Goal: Task Accomplishment & Management: Use online tool/utility

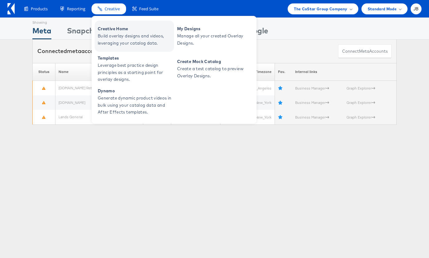
click at [112, 34] on span "Build overlay designs and videos, leveraging your catalog data." at bounding box center [135, 39] width 75 height 14
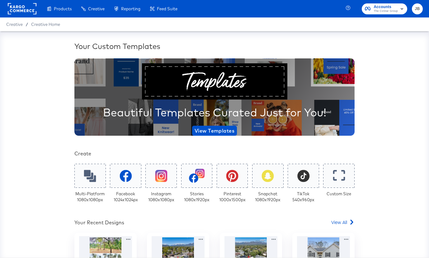
click at [9, 9] on rect at bounding box center [22, 8] width 29 height 11
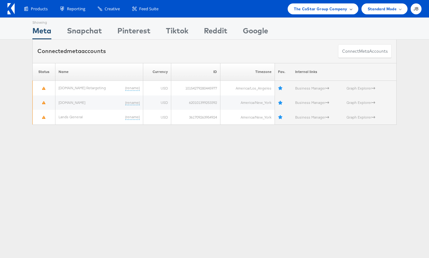
click at [340, 12] on span "The CoStar Group Company" at bounding box center [320, 9] width 53 height 7
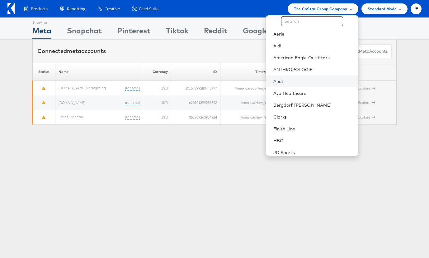
scroll to position [13, 0]
click at [285, 46] on link "Aldi" at bounding box center [313, 45] width 80 height 6
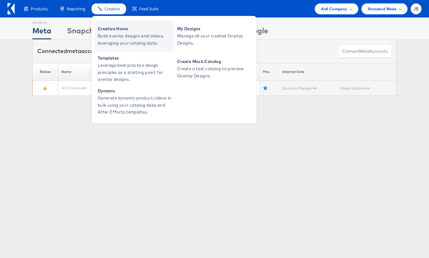
click at [106, 33] on span "Build overlay designs and videos, leveraging your catalog data." at bounding box center [135, 39] width 75 height 14
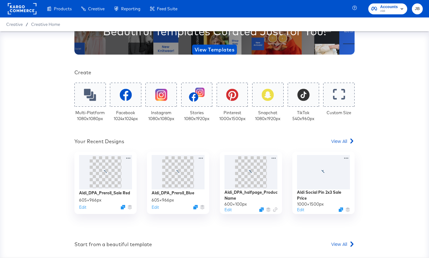
scroll to position [82, 0]
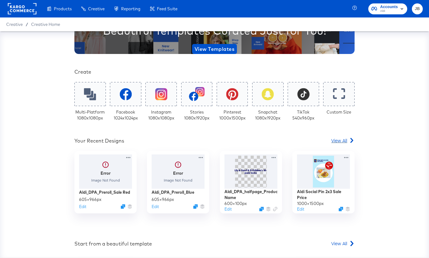
click at [338, 144] on link "View All" at bounding box center [342, 141] width 23 height 9
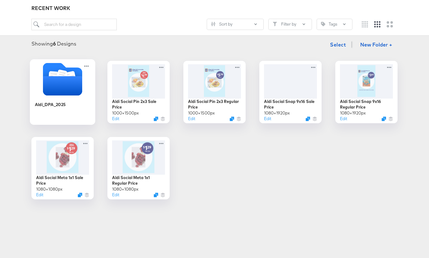
scroll to position [76, 0]
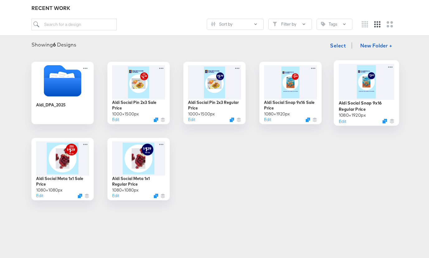
click at [354, 97] on div at bounding box center [367, 82] width 56 height 36
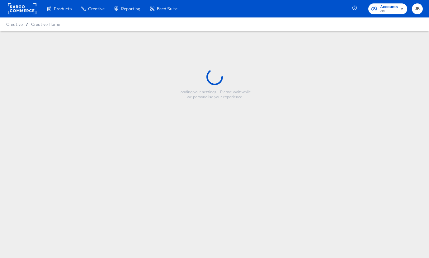
type input "Aldi Social Snap 9x16 Regular Price"
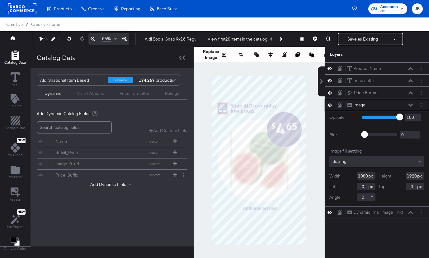
click at [411, 105] on icon at bounding box center [411, 104] width 4 height 3
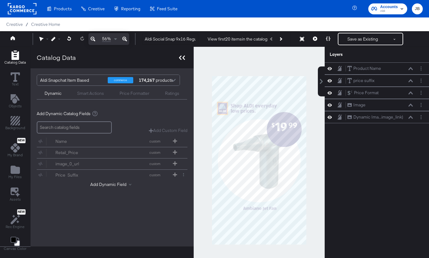
click at [183, 60] on icon at bounding box center [182, 57] width 6 height 4
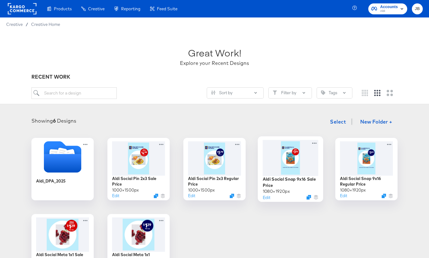
click at [299, 159] on div at bounding box center [291, 158] width 56 height 36
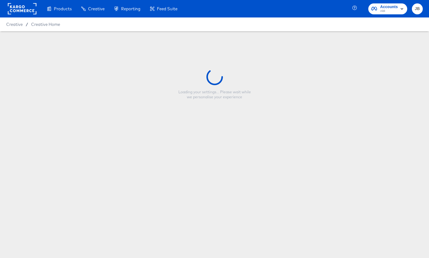
type input "Aldi Social Snap 9x16 Sale Price"
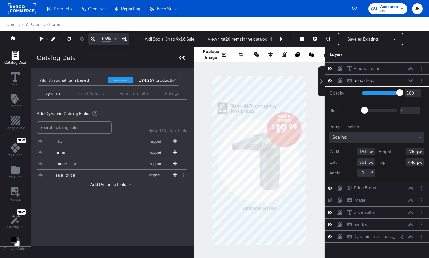
click at [183, 59] on icon at bounding box center [182, 57] width 6 height 4
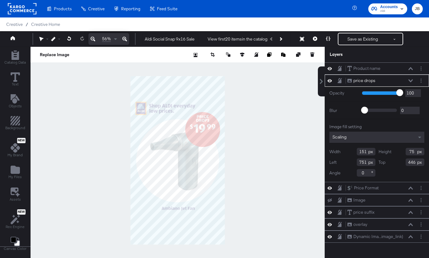
click at [411, 80] on icon at bounding box center [411, 80] width 4 height 3
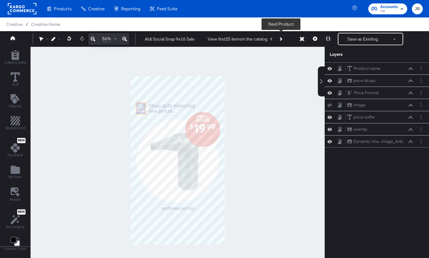
click at [280, 38] on button "Next Product" at bounding box center [280, 38] width 9 height 11
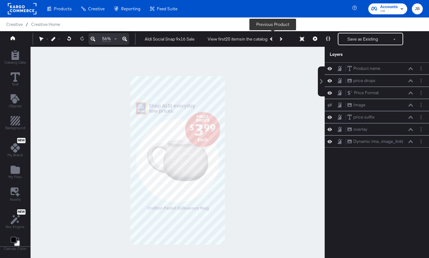
click at [270, 40] on button "Previous Product" at bounding box center [271, 38] width 9 height 11
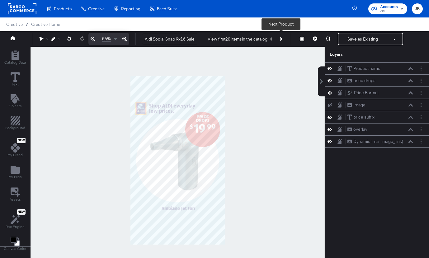
click at [282, 39] on icon "Next Product" at bounding box center [280, 38] width 3 height 3
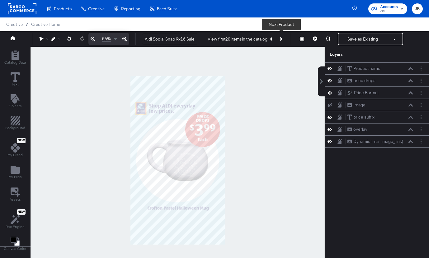
click at [282, 39] on icon "Next Product" at bounding box center [280, 38] width 3 height 3
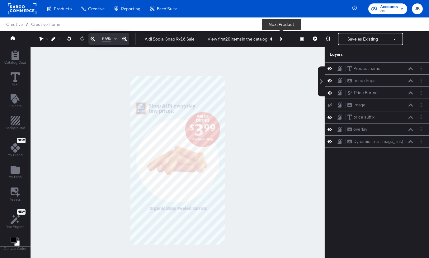
click at [282, 39] on icon "Next Product" at bounding box center [280, 38] width 3 height 3
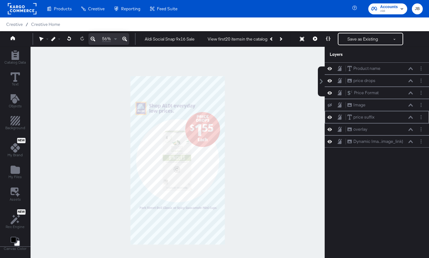
click at [331, 117] on icon at bounding box center [330, 116] width 4 height 5
click at [331, 117] on icon at bounding box center [330, 117] width 4 height 4
click at [329, 129] on icon at bounding box center [330, 129] width 4 height 3
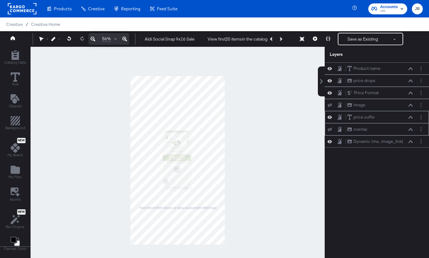
click at [329, 129] on icon at bounding box center [330, 129] width 4 height 4
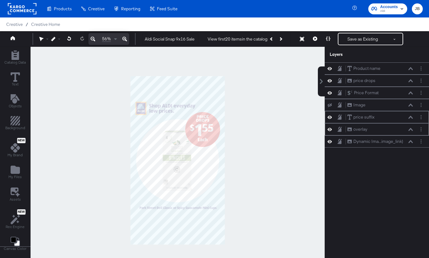
click at [329, 129] on icon at bounding box center [330, 129] width 4 height 3
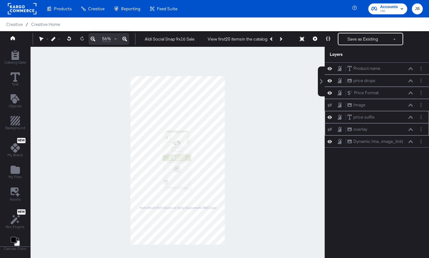
click at [329, 129] on icon at bounding box center [330, 129] width 4 height 4
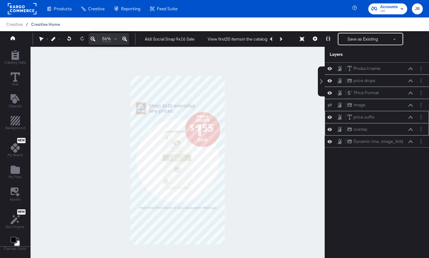
click at [55, 25] on span "Creative Home" at bounding box center [45, 24] width 29 height 5
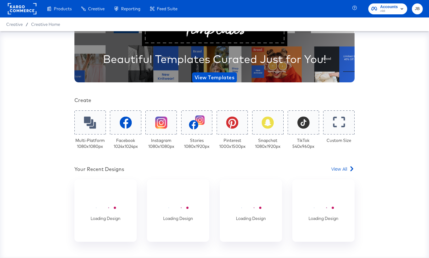
scroll to position [59, 0]
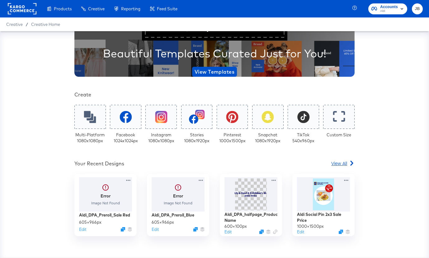
click at [338, 163] on span "View All" at bounding box center [339, 163] width 16 height 6
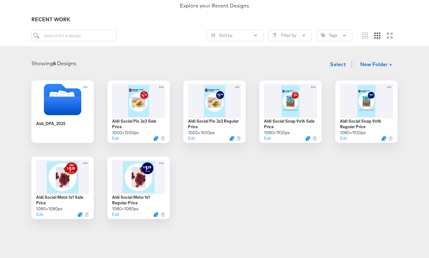
scroll to position [64, 0]
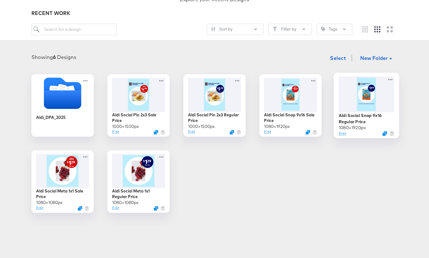
click at [362, 111] on div at bounding box center [367, 94] width 56 height 36
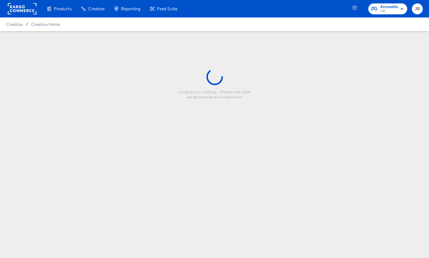
type input "Aldi Social Snap 9x16 Regular Price"
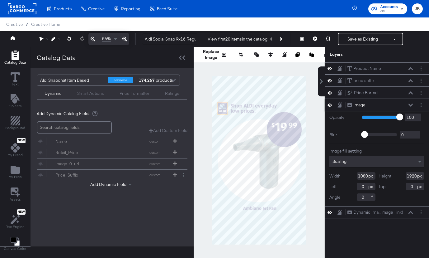
click at [410, 105] on icon at bounding box center [411, 104] width 4 height 3
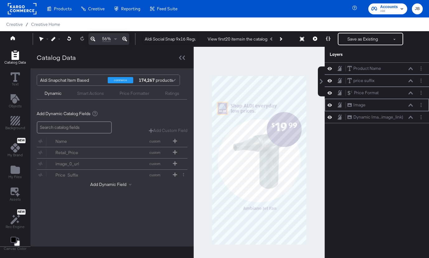
click at [330, 106] on icon at bounding box center [330, 104] width 4 height 5
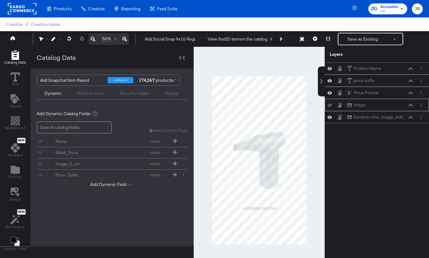
click at [330, 106] on icon at bounding box center [330, 105] width 4 height 4
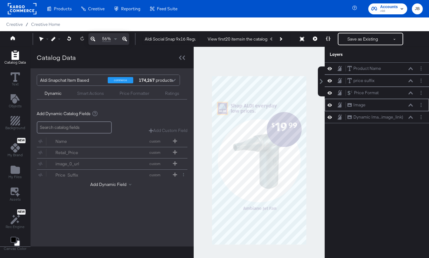
click at [330, 106] on icon at bounding box center [330, 104] width 4 height 5
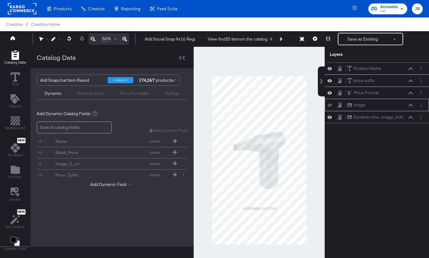
click at [330, 106] on icon at bounding box center [330, 105] width 4 height 4
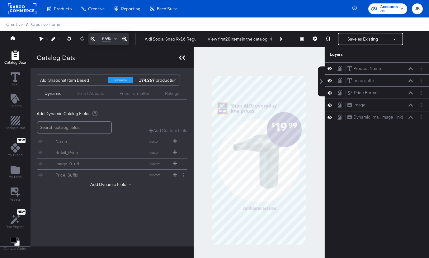
click at [179, 57] on icon at bounding box center [180, 57] width 2 height 4
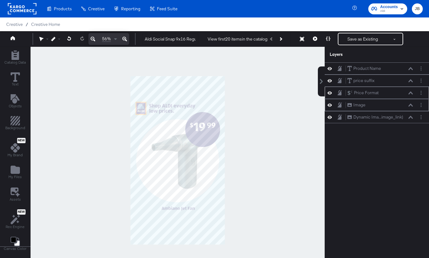
click at [412, 95] on div "Price Format Price Format" at bounding box center [380, 92] width 66 height 7
click at [409, 92] on icon at bounding box center [411, 92] width 4 height 3
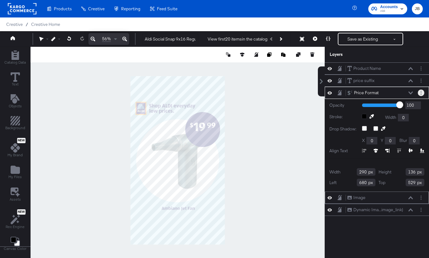
click at [419, 92] on button "Layer Options" at bounding box center [421, 92] width 7 height 7
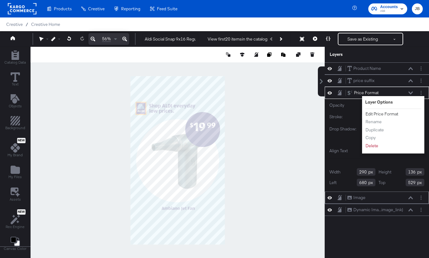
click at [392, 113] on button "Edit Price Format" at bounding box center [381, 114] width 33 height 7
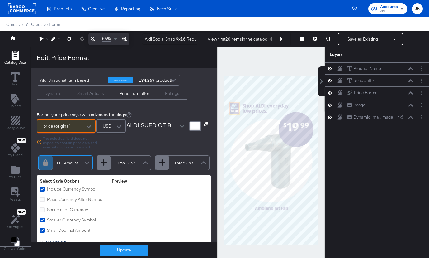
click at [232, 70] on div at bounding box center [270, 160] width 107 height 227
click at [17, 54] on icon "Add Rectangle" at bounding box center [14, 54] width 7 height 9
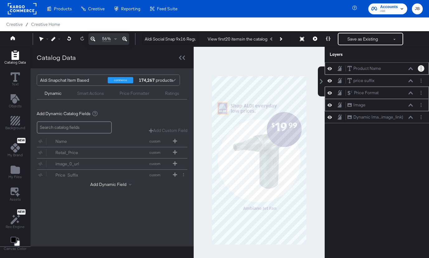
click at [421, 69] on circle "Layer Options" at bounding box center [421, 69] width 1 height 1
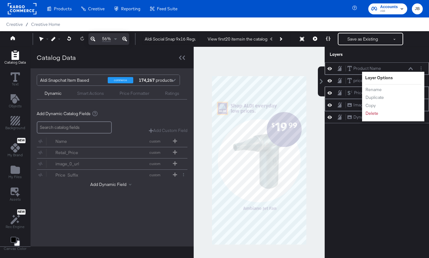
click at [409, 67] on icon at bounding box center [411, 68] width 4 height 3
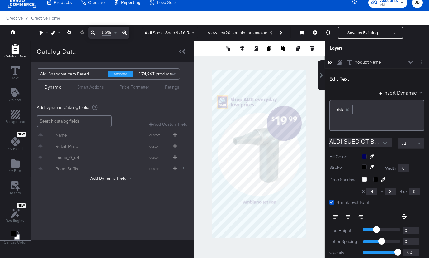
click at [408, 60] on div "Product Name Product Name" at bounding box center [380, 62] width 66 height 7
click at [411, 61] on icon at bounding box center [411, 62] width 4 height 3
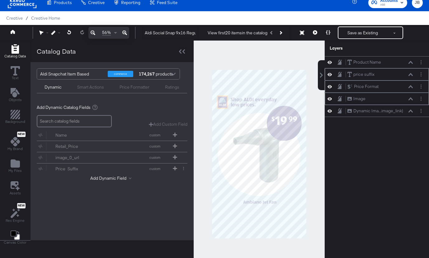
click at [413, 74] on div "price suffix price suffix" at bounding box center [381, 74] width 69 height 7
click at [410, 75] on icon at bounding box center [411, 74] width 4 height 3
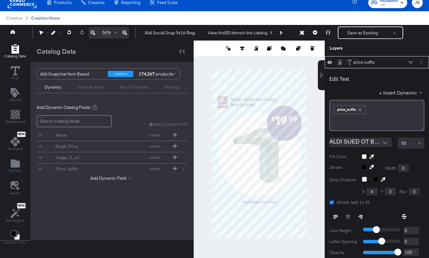
scroll to position [0, 0]
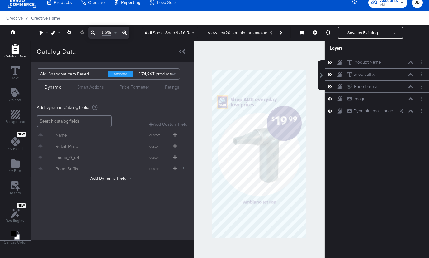
click at [54, 19] on span "Creative Home" at bounding box center [45, 18] width 29 height 5
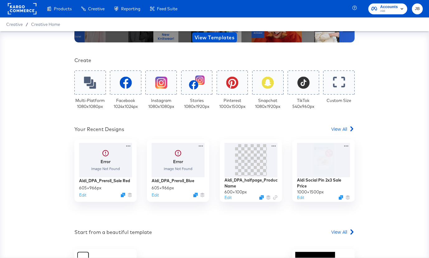
scroll to position [129, 0]
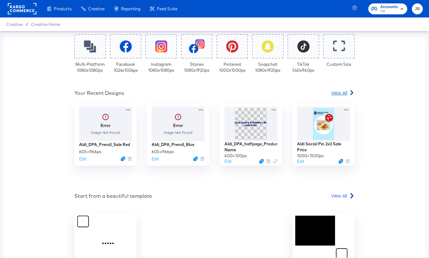
click at [340, 94] on span "View All" at bounding box center [339, 92] width 16 height 6
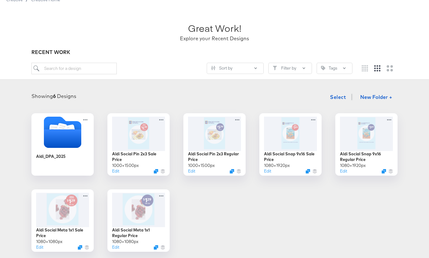
scroll to position [30, 0]
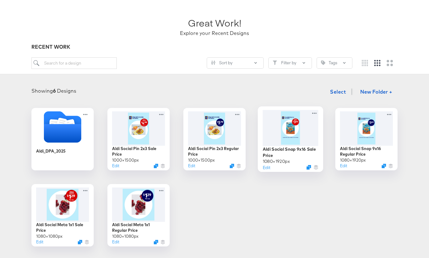
click at [315, 140] on div at bounding box center [291, 128] width 56 height 36
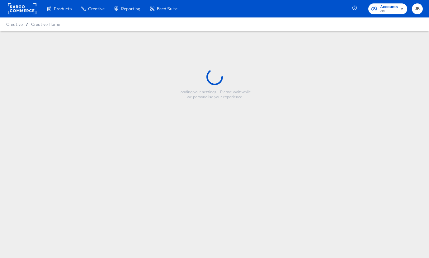
type input "Aldi Social Snap 9x16 Sale Price"
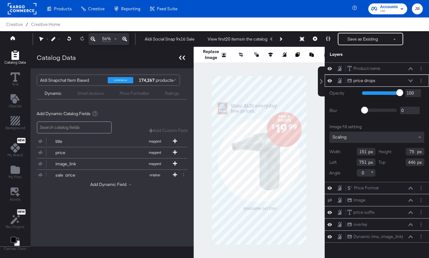
click at [180, 55] on icon at bounding box center [182, 57] width 6 height 4
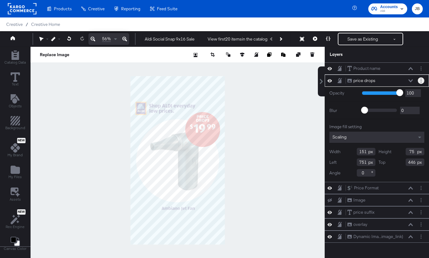
click at [423, 79] on button "Layer Options" at bounding box center [421, 80] width 7 height 7
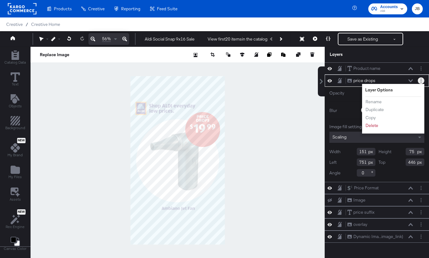
click at [421, 80] on icon "Layer Options" at bounding box center [421, 80] width 1 height 4
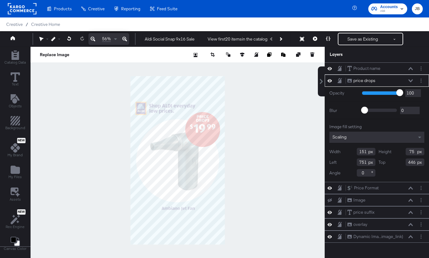
click at [408, 81] on button at bounding box center [410, 81] width 5 height 4
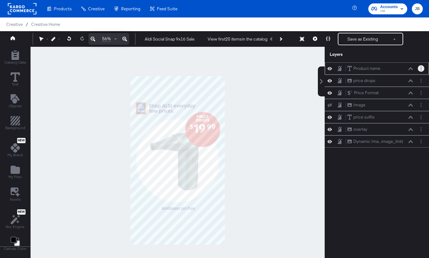
click at [421, 69] on circle "Layer Options" at bounding box center [421, 68] width 1 height 1
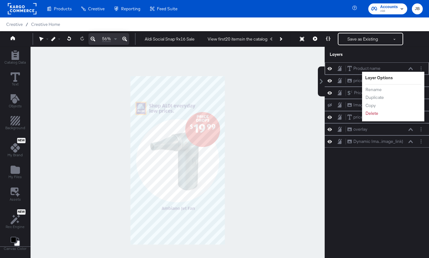
click at [388, 89] on li "Rename" at bounding box center [382, 89] width 34 height 7
click at [412, 67] on icon at bounding box center [411, 68] width 4 height 3
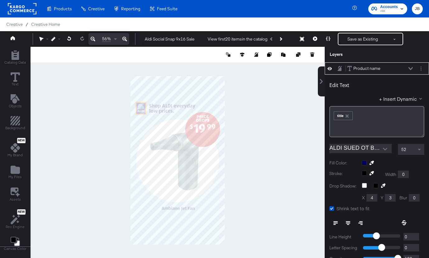
scroll to position [6, 0]
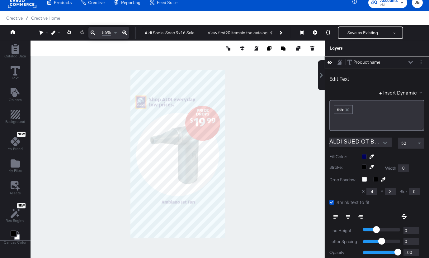
click at [410, 60] on button at bounding box center [410, 62] width 5 height 4
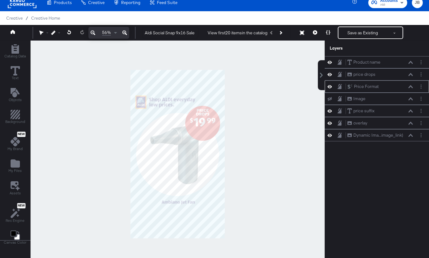
click at [411, 88] on button at bounding box center [410, 87] width 5 height 4
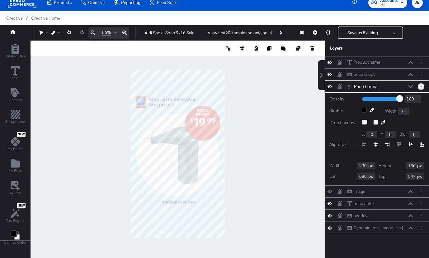
click at [423, 85] on button "Layer Options" at bounding box center [421, 86] width 7 height 7
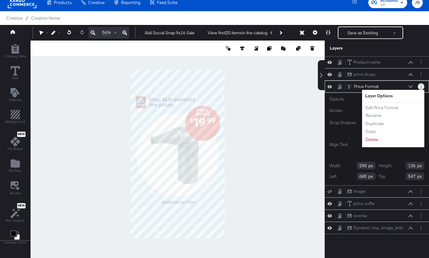
click at [423, 85] on button "Layer Options" at bounding box center [421, 86] width 7 height 7
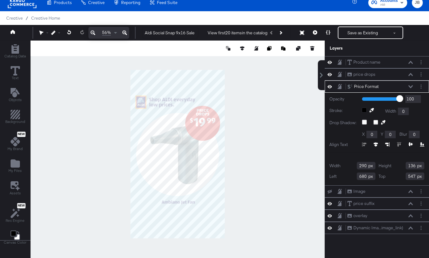
click at [412, 87] on icon at bounding box center [411, 86] width 4 height 3
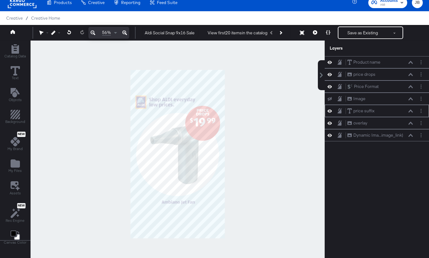
click at [412, 111] on icon at bounding box center [411, 110] width 4 height 3
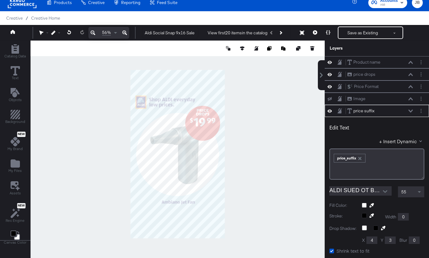
scroll to position [49, 0]
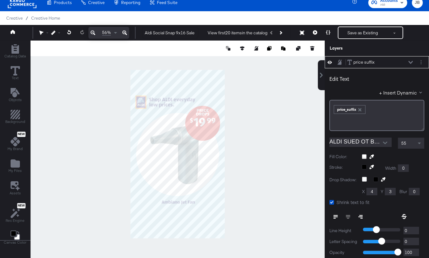
click at [409, 60] on div "price suffix price suffix" at bounding box center [380, 62] width 66 height 7
click at [411, 63] on icon at bounding box center [411, 62] width 4 height 3
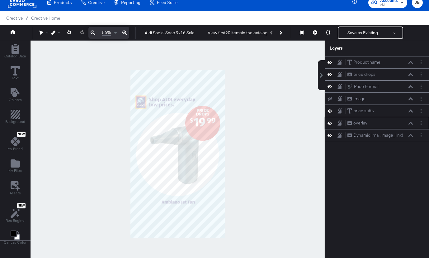
click at [330, 124] on icon at bounding box center [330, 122] width 4 height 5
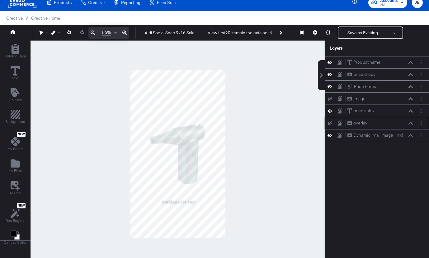
click at [330, 124] on icon at bounding box center [330, 123] width 4 height 4
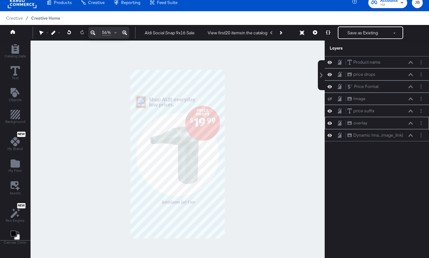
click at [46, 18] on span "Creative Home" at bounding box center [45, 18] width 29 height 5
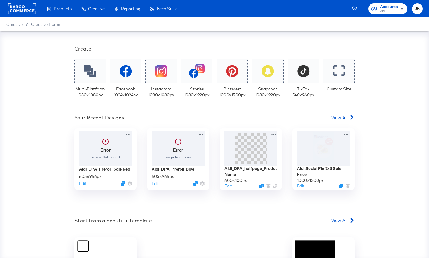
scroll to position [106, 0]
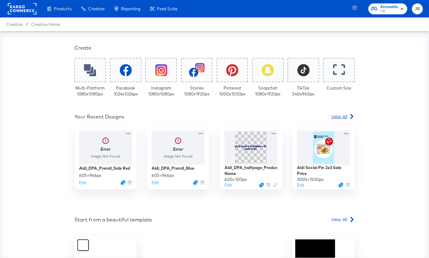
click at [341, 118] on span "View All" at bounding box center [339, 116] width 16 height 6
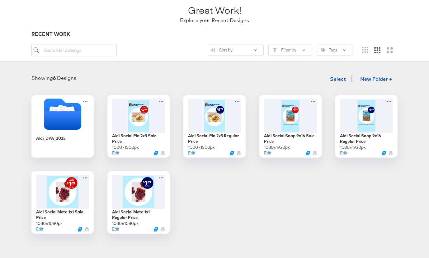
scroll to position [57, 0]
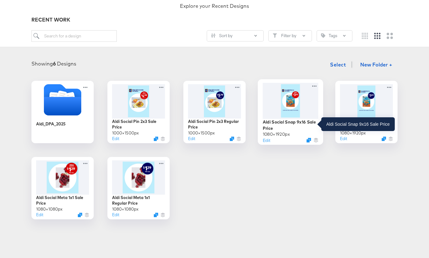
click at [303, 123] on div "Aldi Social Snap 9x16 Sale Price" at bounding box center [291, 125] width 56 height 12
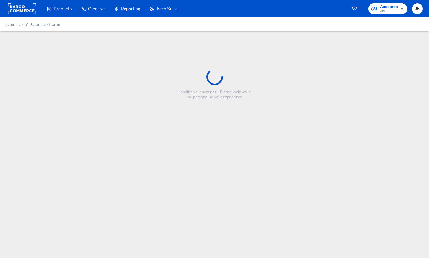
type input "Aldi Social Snap 9x16 Sale Price"
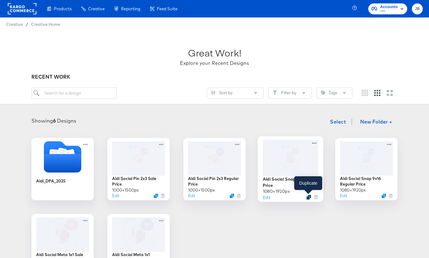
click at [308, 196] on icon "Duplicate" at bounding box center [308, 197] width 5 height 5
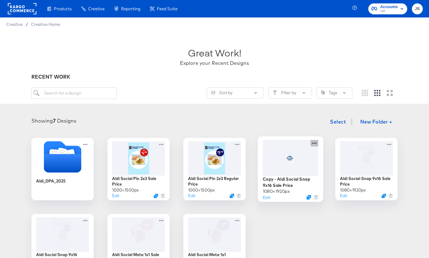
click at [316, 145] on icon at bounding box center [314, 143] width 8 height 7
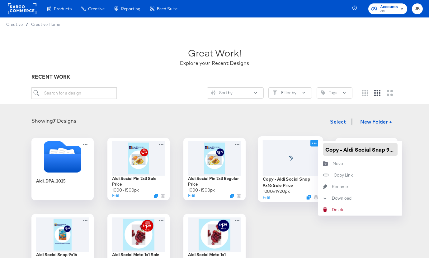
drag, startPoint x: 344, startPoint y: 149, endPoint x: 307, endPoint y: 149, distance: 36.7
click at [307, 149] on div "Copy - Aldi Social Snap 9x16 Sale Price 1080 × 1920 px Edit Copy - Aldi Social …" at bounding box center [290, 169] width 62 height 62
drag, startPoint x: 380, startPoint y: 148, endPoint x: 396, endPoint y: 150, distance: 16.9
click at [397, 150] on input "Aldi Social Snap 9x16 Sale Price" at bounding box center [360, 149] width 75 height 12
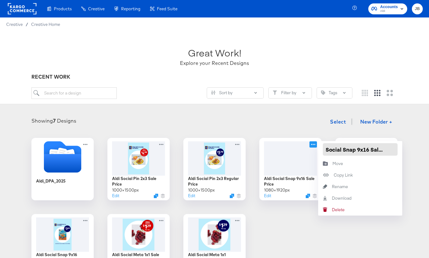
click at [380, 150] on input "Aldi Social Snap 9x16 Sale Price" at bounding box center [360, 149] width 75 height 12
drag, startPoint x: 380, startPoint y: 150, endPoint x: 370, endPoint y: 150, distance: 10.0
click at [370, 150] on input "Aldi Social Snap 9x16 Sale Price" at bounding box center [360, 149] width 75 height 12
drag, startPoint x: 381, startPoint y: 150, endPoint x: 421, endPoint y: 153, distance: 39.9
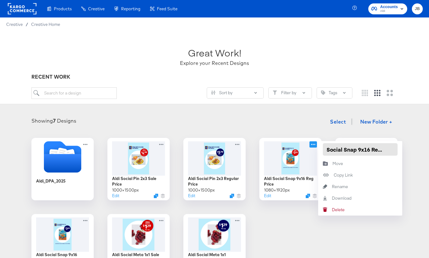
click at [421, 153] on div "Aldi_DPA_2025 Aldi Social Pin 2x3 Sale Price 1000 × 1500 px Edit Aldi Social Pi…" at bounding box center [214, 207] width 417 height 138
type input "Aldi Social Snap 9x16 Reg Price 2"
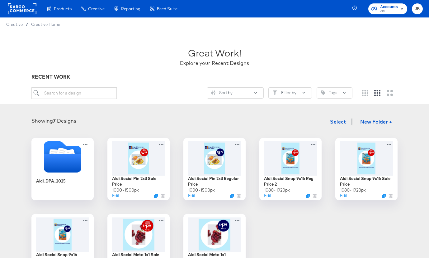
click at [331, 133] on div "Showing 7 Designs Select New Folder + Aldi_DPA_2025 Aldi Social Pin 2x3 Sale Pr…" at bounding box center [214, 195] width 417 height 161
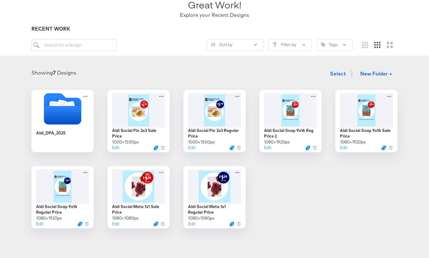
scroll to position [49, 0]
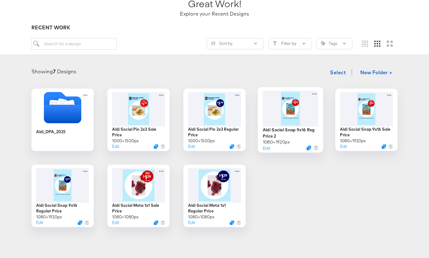
click at [303, 118] on div at bounding box center [291, 108] width 56 height 36
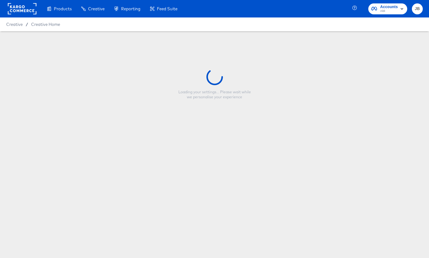
type input "Aldi Social Snap 9x16 Reg Price 2"
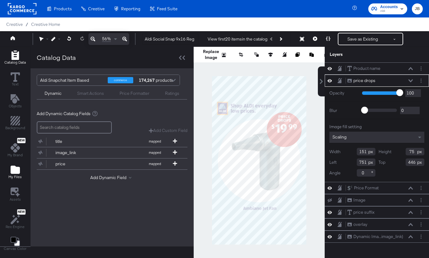
click at [12, 170] on icon "Add Files" at bounding box center [15, 169] width 9 height 8
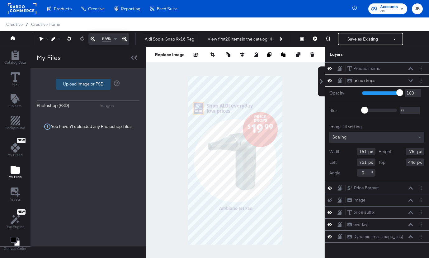
click at [83, 84] on label "Upload Image or PSD" at bounding box center [83, 84] width 54 height 11
click at [88, 84] on input "Upload Image or PSD" at bounding box center [88, 84] width 0 height 0
type input "C:\fakepath\snap1.png"
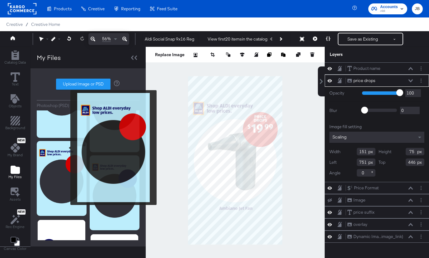
scroll to position [98, 0]
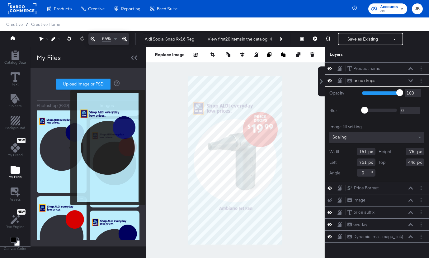
click at [66, 147] on img at bounding box center [62, 148] width 50 height 88
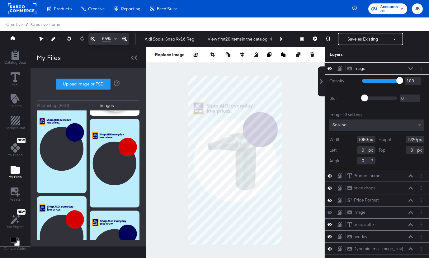
click at [409, 68] on icon at bounding box center [411, 68] width 4 height 3
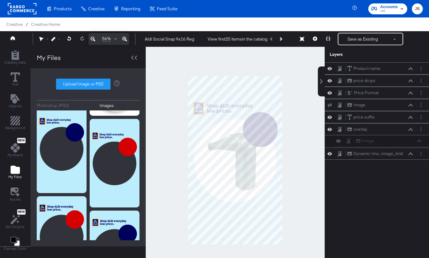
drag, startPoint x: 381, startPoint y: 70, endPoint x: 391, endPoint y: 144, distance: 75.0
click at [391, 144] on div "Image Image Product name Product name price drops price drops Price Format Pric…" at bounding box center [377, 110] width 104 height 97
click at [330, 129] on icon at bounding box center [330, 128] width 4 height 5
click at [422, 140] on button "Layer Options" at bounding box center [421, 141] width 7 height 7
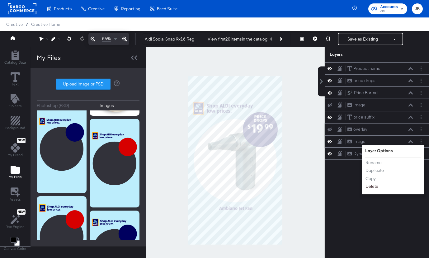
click at [374, 185] on button "Delete" at bounding box center [371, 186] width 13 height 7
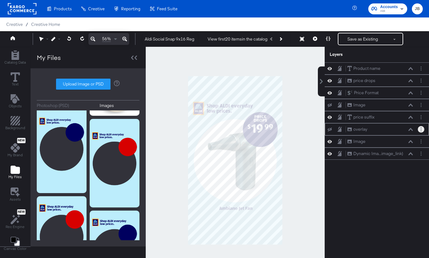
click at [420, 129] on button "Layer Options" at bounding box center [421, 129] width 7 height 7
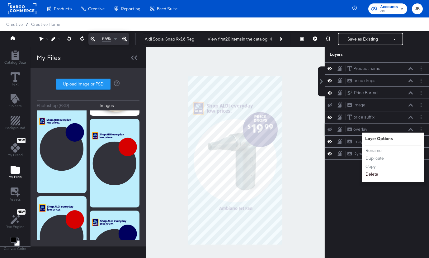
click at [374, 175] on button "Delete" at bounding box center [371, 174] width 13 height 7
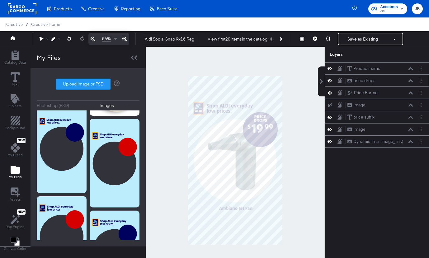
click at [329, 81] on icon at bounding box center [330, 80] width 4 height 5
click at [330, 68] on icon at bounding box center [330, 68] width 4 height 5
click at [330, 68] on icon at bounding box center [330, 69] width 4 height 4
click at [422, 117] on button "Layer Options" at bounding box center [421, 117] width 7 height 7
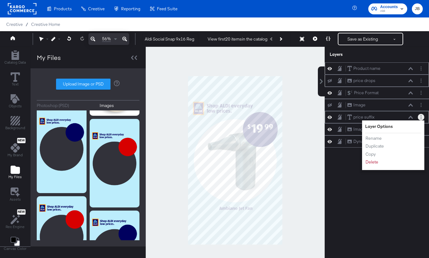
click at [422, 117] on button "Layer Options" at bounding box center [421, 117] width 7 height 7
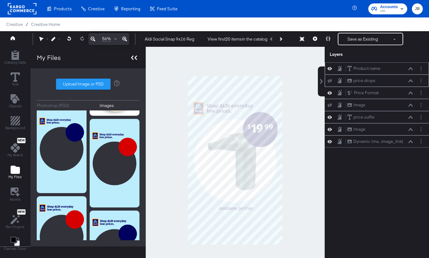
click at [134, 58] on icon at bounding box center [134, 57] width 6 height 4
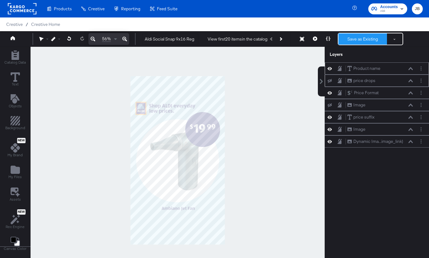
click at [355, 39] on button "Save as Existing" at bounding box center [362, 38] width 49 height 11
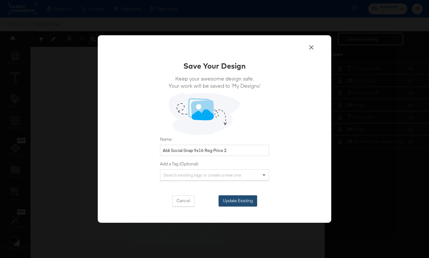
click at [233, 201] on button "Update Existing" at bounding box center [238, 200] width 39 height 11
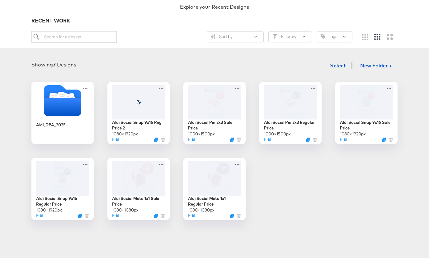
scroll to position [56, 0]
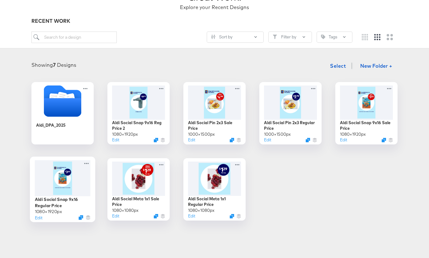
click at [68, 190] on div at bounding box center [63, 178] width 56 height 36
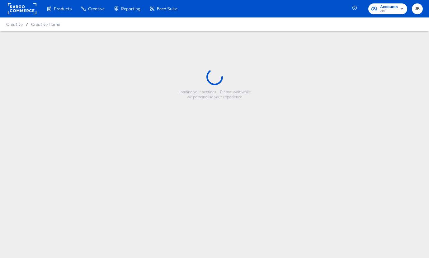
type input "Aldi Social Snap 9x16 Regular Price"
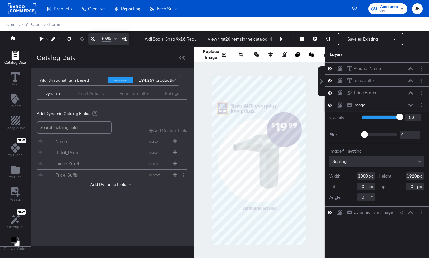
click at [411, 105] on icon at bounding box center [411, 104] width 4 height 3
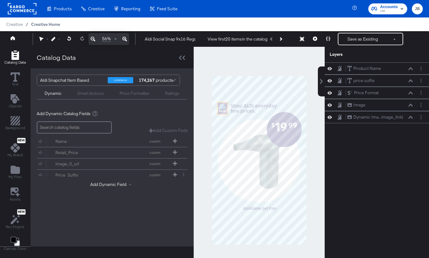
click at [45, 25] on span "Creative Home" at bounding box center [45, 24] width 29 height 5
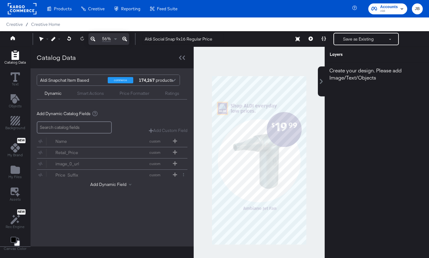
click at [245, 64] on div at bounding box center [259, 160] width 131 height 227
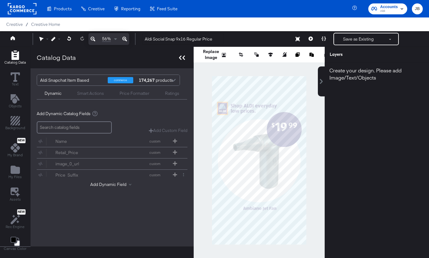
click at [182, 58] on icon at bounding box center [183, 57] width 2 height 4
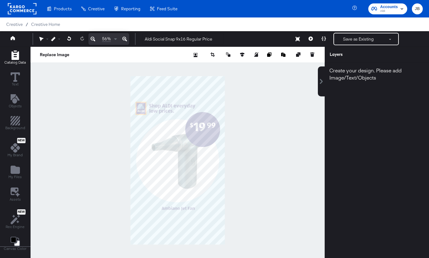
click at [9, 54] on div "Catalog Data" at bounding box center [14, 57] width 21 height 14
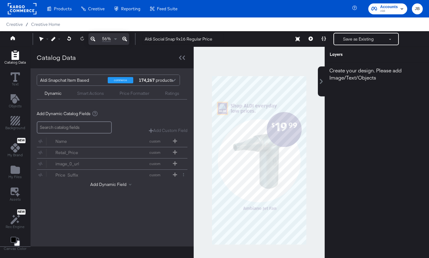
click at [348, 69] on div "Create your design. Please add Image/Text/Objects" at bounding box center [377, 73] width 104 height 23
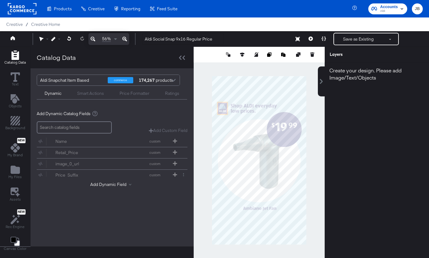
click at [327, 78] on div "Create your design. Please add Image/Text/Objects" at bounding box center [377, 73] width 104 height 23
click at [323, 79] on icon at bounding box center [321, 81] width 5 height 5
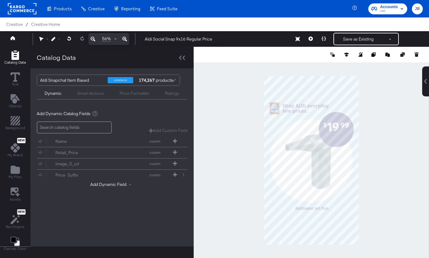
click at [424, 83] on icon at bounding box center [425, 81] width 5 height 5
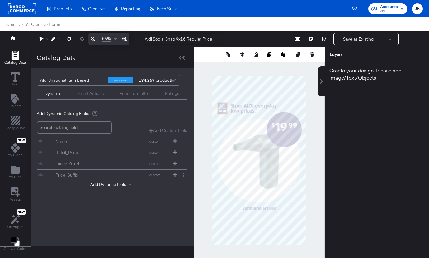
click at [364, 80] on div "Create your design. Please add Image/Text/Objects" at bounding box center [377, 73] width 104 height 23
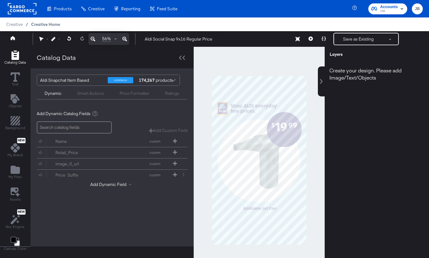
click at [45, 24] on span "Creative Home" at bounding box center [45, 24] width 29 height 5
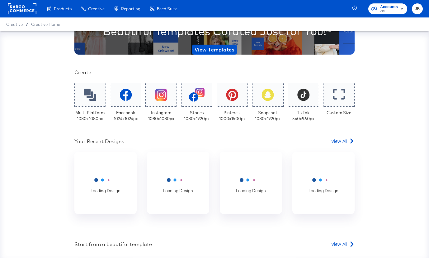
scroll to position [169, 0]
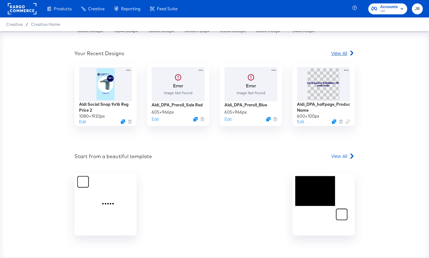
click at [339, 52] on span "View All" at bounding box center [339, 53] width 16 height 6
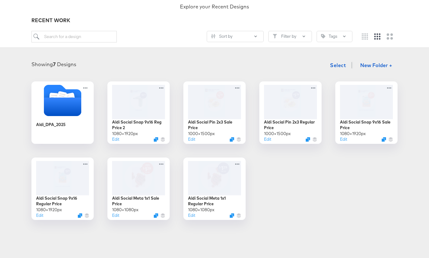
scroll to position [59, 0]
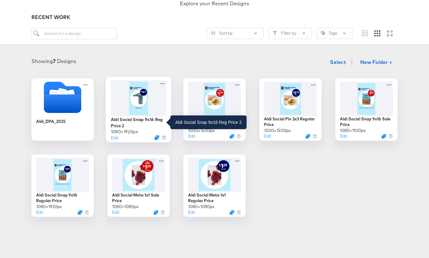
click at [122, 117] on div "Aldi Social Snap 9x16 Reg Price 2" at bounding box center [139, 122] width 56 height 12
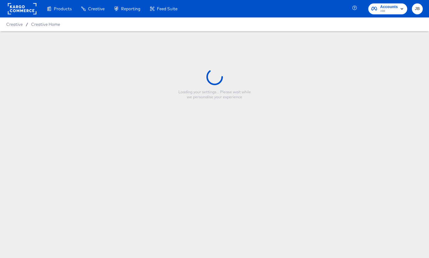
type input "Aldi Social Snap 9x16 Reg Price 2"
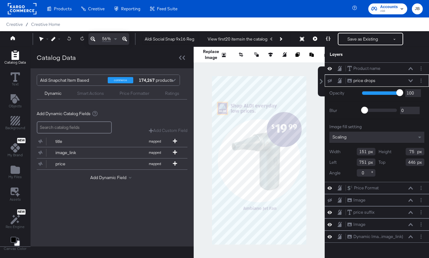
click at [412, 80] on icon at bounding box center [411, 80] width 4 height 3
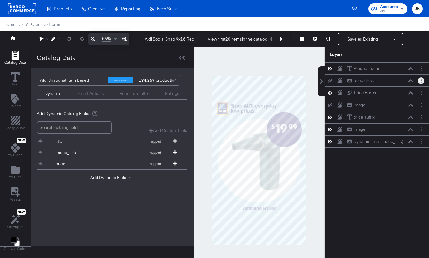
click at [423, 82] on button "Layer Options" at bounding box center [421, 80] width 7 height 7
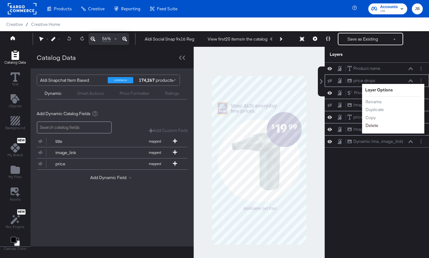
click at [375, 127] on button "Delete" at bounding box center [371, 125] width 13 height 7
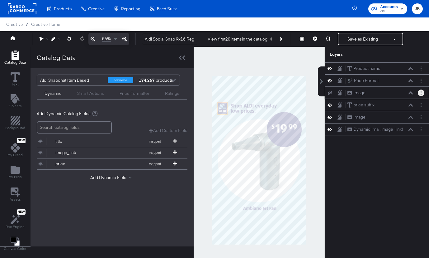
click at [422, 95] on button "Layer Options" at bounding box center [421, 92] width 7 height 7
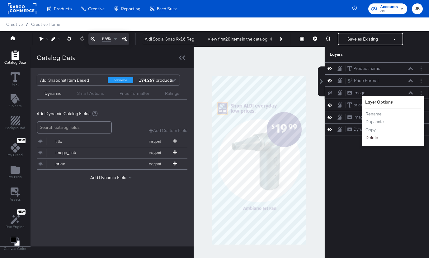
click at [366, 136] on button "Delete" at bounding box center [371, 137] width 13 height 7
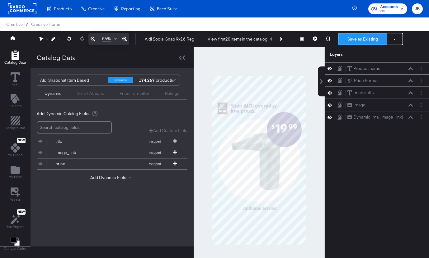
click at [359, 41] on button "Save as Existing" at bounding box center [362, 38] width 49 height 11
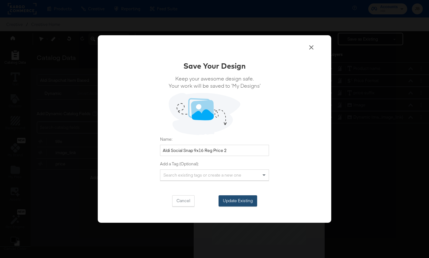
click at [240, 201] on button "Update Existing" at bounding box center [238, 200] width 39 height 11
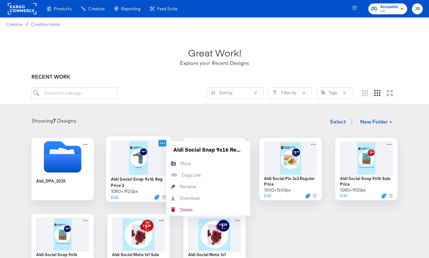
click at [163, 140] on icon at bounding box center [163, 143] width 8 height 7
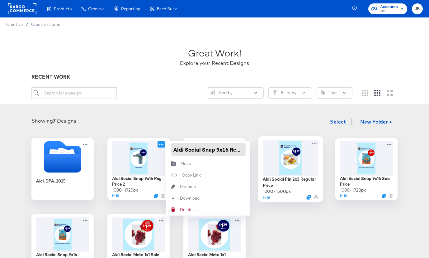
scroll to position [0, 15]
drag, startPoint x: 236, startPoint y: 147, endPoint x: 260, endPoint y: 152, distance: 24.8
click at [261, 152] on div "Aldi_DPA_2025 Aldi Social Snap 9x16 Reg Price 2 1080 × 1920 px Edit Aldi Social…" at bounding box center [214, 207] width 417 height 138
click at [240, 149] on input "Aldi Social Snap 9x16 Reg Price 2" at bounding box center [208, 149] width 75 height 12
type input "Aldi Social Snap 9x16 Reg Price V2"
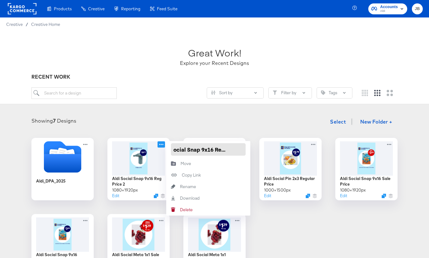
scroll to position [0, 16]
click at [239, 132] on div "Showing 7 Designs Select New Folder + Aldi_DPA_2025 Aldi Social Snap 9x16 Reg P…" at bounding box center [214, 195] width 417 height 161
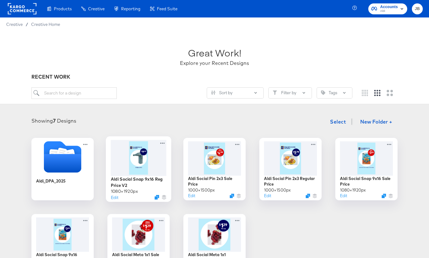
click at [145, 161] on div at bounding box center [139, 158] width 56 height 36
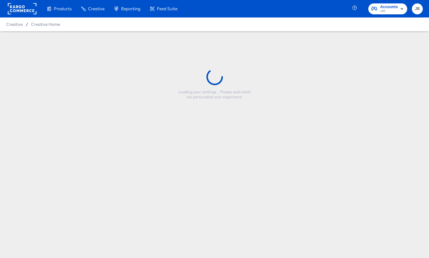
type input "Aldi Social Snap 9x16 Reg Price V2"
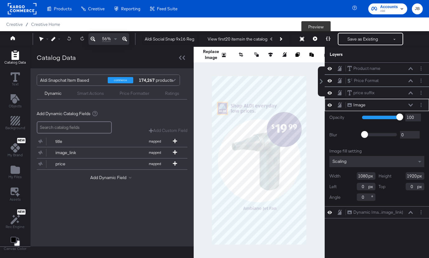
click at [316, 38] on icon at bounding box center [315, 38] width 4 height 4
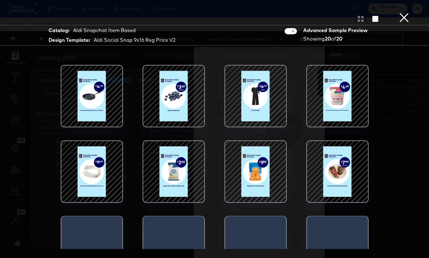
scroll to position [65, 0]
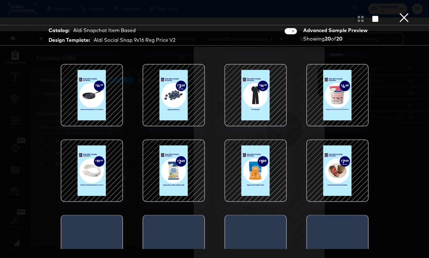
click at [175, 179] on div at bounding box center [173, 170] width 53 height 53
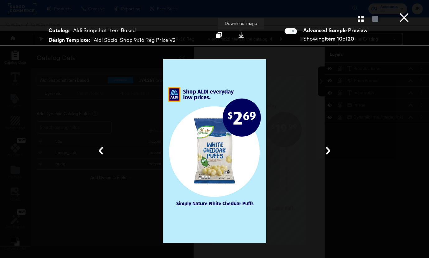
click at [240, 36] on icon at bounding box center [241, 35] width 6 height 6
click at [328, 149] on icon at bounding box center [328, 150] width 4 height 7
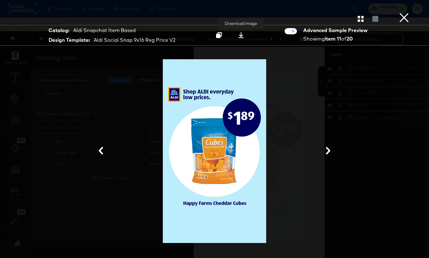
click at [244, 35] on icon at bounding box center [241, 35] width 6 height 6
click at [328, 151] on icon at bounding box center [327, 150] width 7 height 7
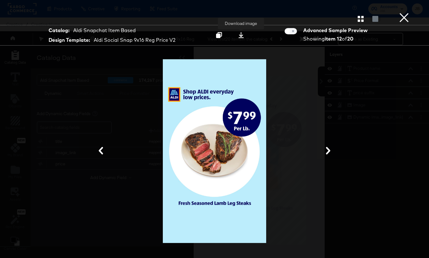
click at [238, 38] on div at bounding box center [241, 35] width 8 height 7
click at [328, 150] on icon at bounding box center [327, 150] width 7 height 7
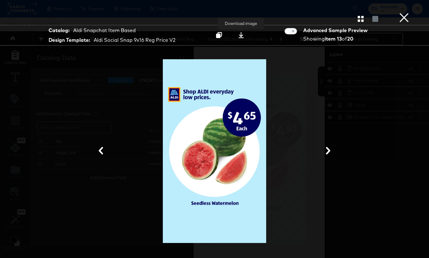
click at [246, 36] on button at bounding box center [241, 35] width 20 height 11
click at [331, 153] on icon at bounding box center [327, 150] width 7 height 7
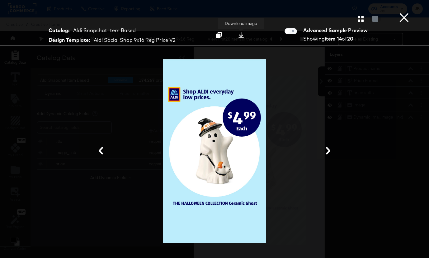
click at [243, 36] on icon at bounding box center [241, 35] width 6 height 6
click at [327, 151] on icon at bounding box center [327, 150] width 7 height 7
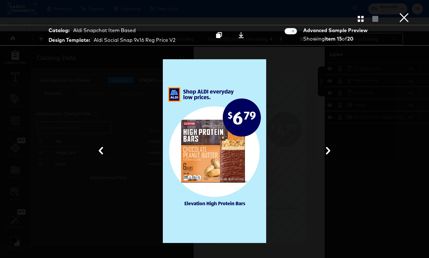
click at [327, 151] on icon at bounding box center [327, 150] width 7 height 7
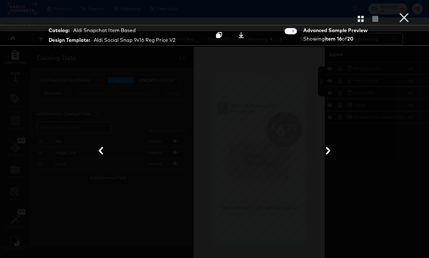
click at [327, 149] on icon at bounding box center [327, 150] width 7 height 7
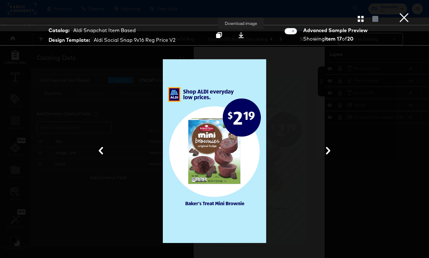
click at [240, 33] on icon at bounding box center [241, 35] width 6 height 6
click at [374, 198] on div at bounding box center [214, 150] width 367 height 195
click at [404, 12] on button "×" at bounding box center [404, 6] width 12 height 12
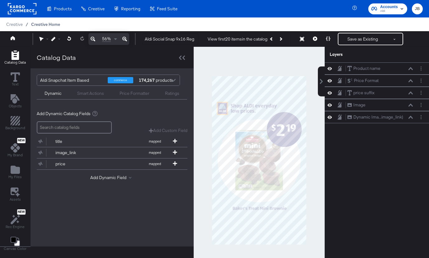
click at [56, 25] on span "Creative Home" at bounding box center [45, 24] width 29 height 5
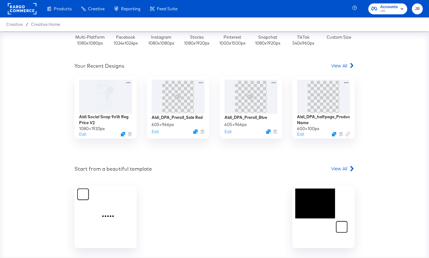
scroll to position [142, 0]
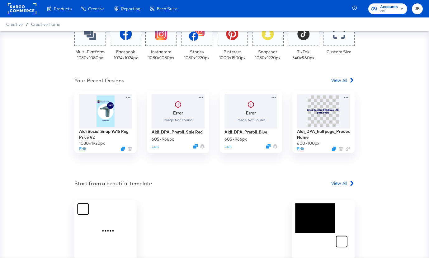
click at [344, 74] on div "Your Custom Templates Beautiful Templates Curated Just for You! View Templates …" at bounding box center [214, 98] width 280 height 398
click at [343, 79] on span "View All" at bounding box center [339, 80] width 16 height 6
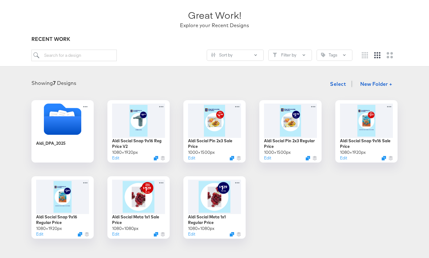
scroll to position [60, 0]
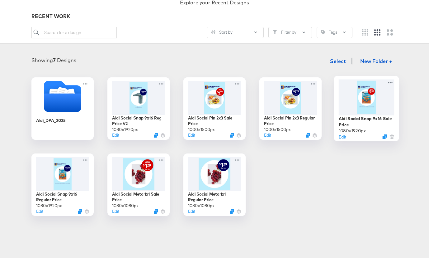
click at [374, 106] on div at bounding box center [367, 97] width 56 height 36
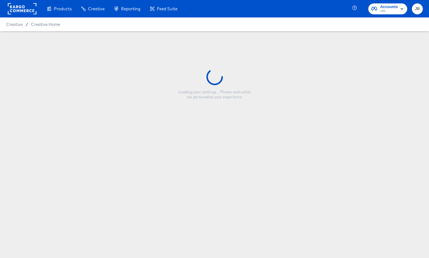
type input "Aldi Social Snap 9x16 Sale Price"
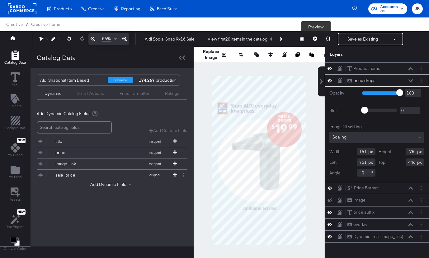
click at [315, 38] on icon at bounding box center [315, 38] width 4 height 4
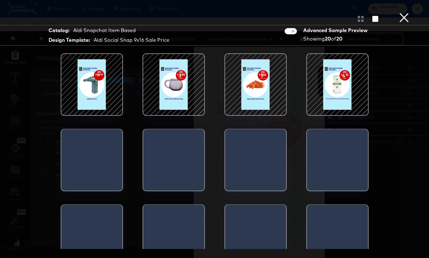
click at [255, 88] on div at bounding box center [255, 84] width 53 height 53
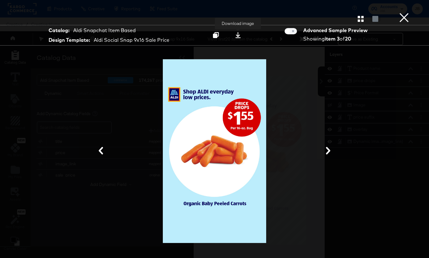
click at [237, 37] on icon at bounding box center [238, 35] width 6 height 6
click at [328, 149] on icon at bounding box center [328, 150] width 4 height 7
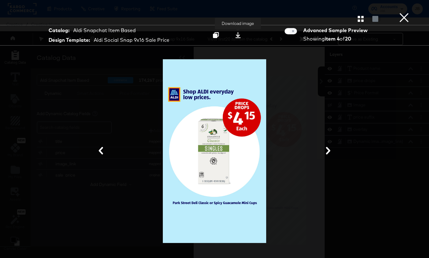
click at [239, 35] on icon at bounding box center [237, 35] width 5 height 6
click at [328, 149] on icon at bounding box center [328, 150] width 4 height 7
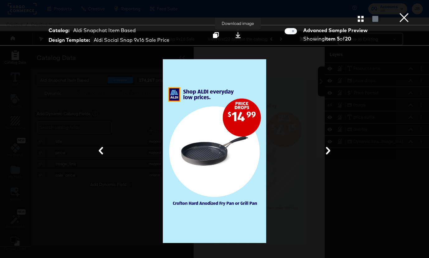
click at [238, 35] on icon at bounding box center [237, 35] width 5 height 6
click at [327, 150] on icon at bounding box center [327, 150] width 7 height 7
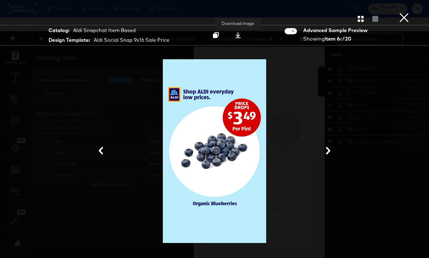
click at [237, 35] on icon at bounding box center [237, 35] width 5 height 6
click at [329, 150] on icon at bounding box center [328, 150] width 4 height 7
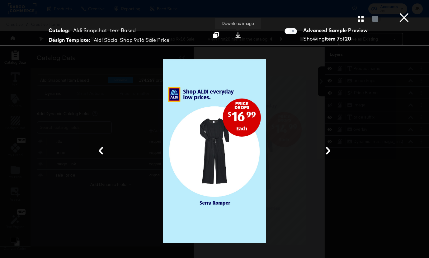
click at [239, 35] on icon at bounding box center [238, 35] width 6 height 6
click at [329, 158] on div at bounding box center [214, 150] width 367 height 195
click at [329, 155] on button at bounding box center [328, 151] width 16 height 12
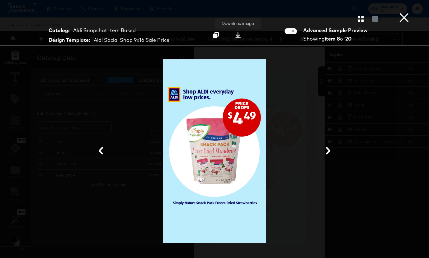
click at [240, 36] on icon at bounding box center [238, 35] width 6 height 6
click at [327, 147] on button at bounding box center [328, 151] width 16 height 12
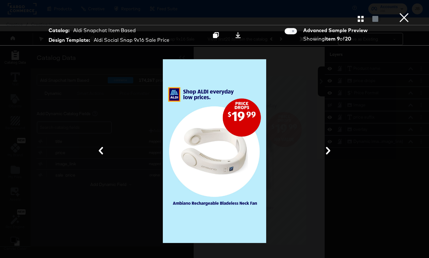
click at [327, 147] on button at bounding box center [328, 151] width 16 height 12
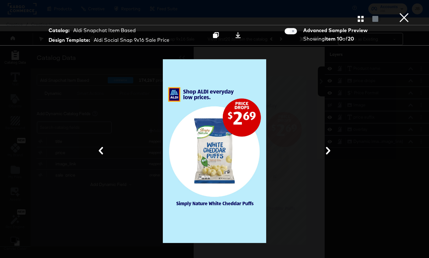
click at [327, 147] on button at bounding box center [328, 151] width 16 height 12
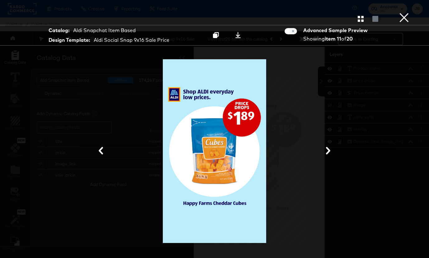
click at [327, 147] on button at bounding box center [328, 151] width 16 height 12
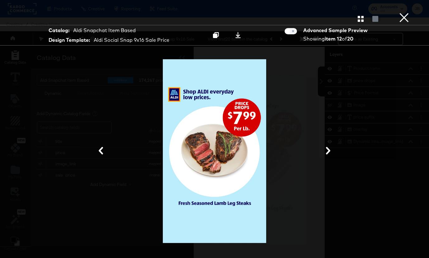
click at [327, 147] on button at bounding box center [328, 151] width 16 height 12
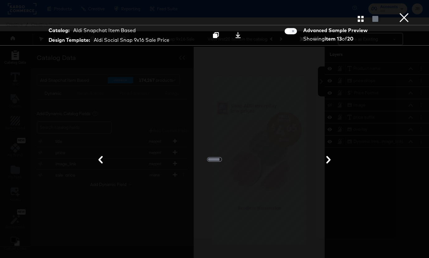
click at [103, 159] on icon at bounding box center [100, 159] width 7 height 7
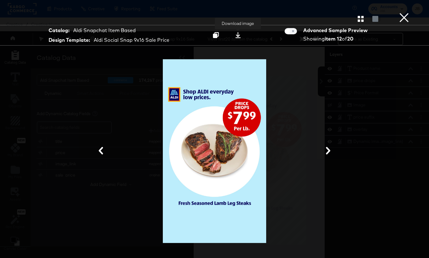
click at [236, 33] on icon at bounding box center [238, 35] width 6 height 6
click at [402, 12] on button "×" at bounding box center [404, 6] width 12 height 12
